Goal: Task Accomplishment & Management: Manage account settings

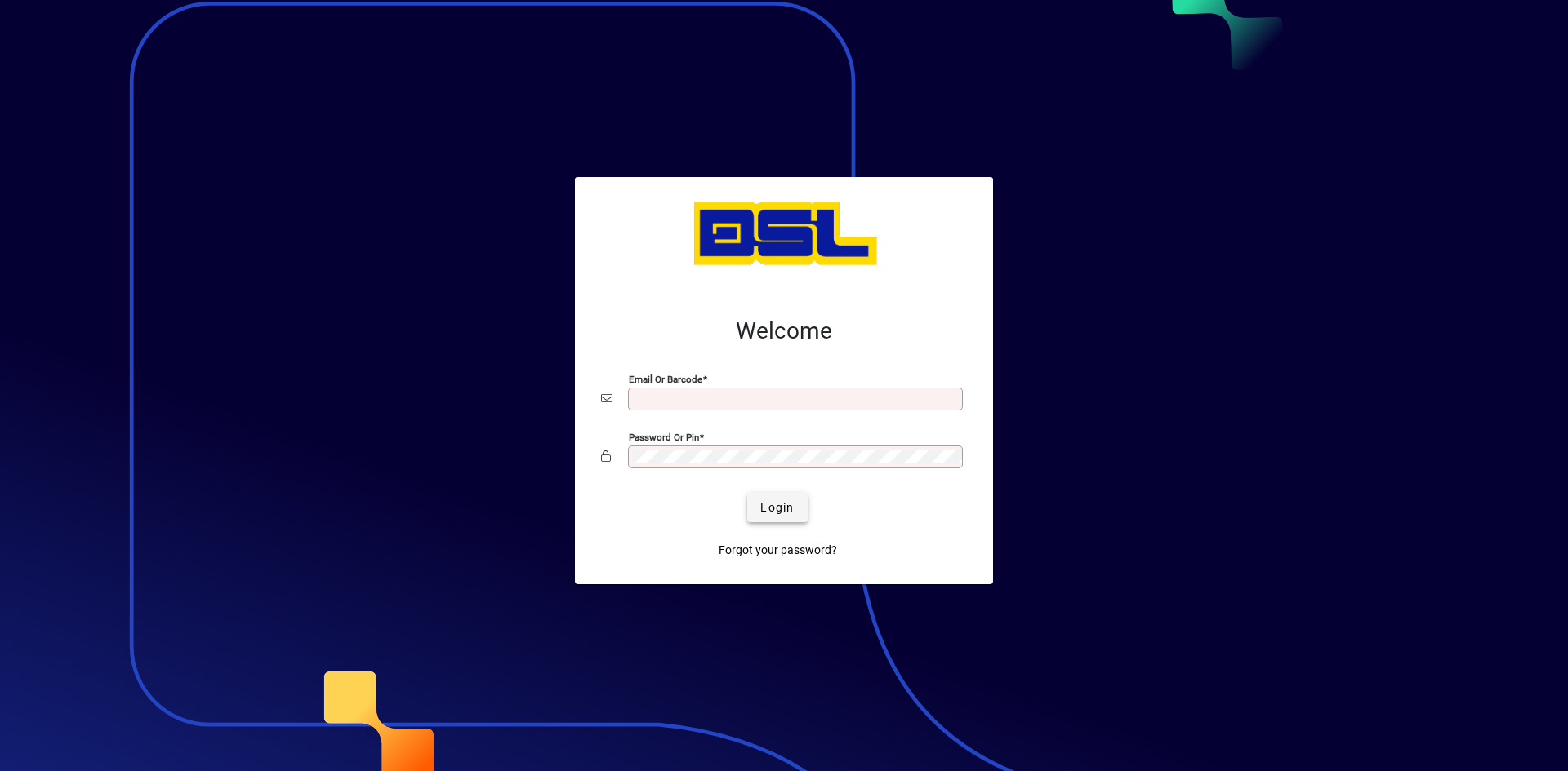
type input "**********"
click at [761, 506] on span "Login" at bounding box center [777, 508] width 33 height 17
